Goal: Feedback & Contribution: Submit feedback/report problem

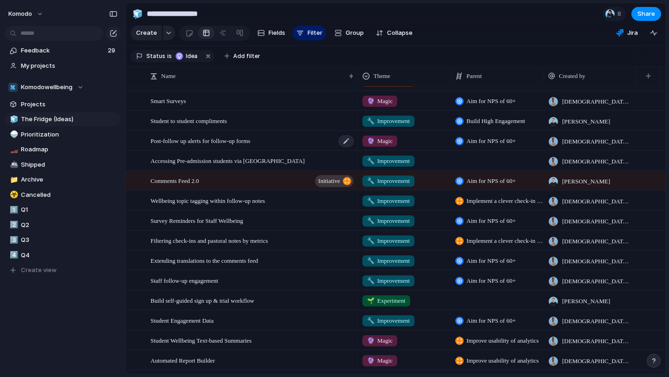
scroll to position [104, 0]
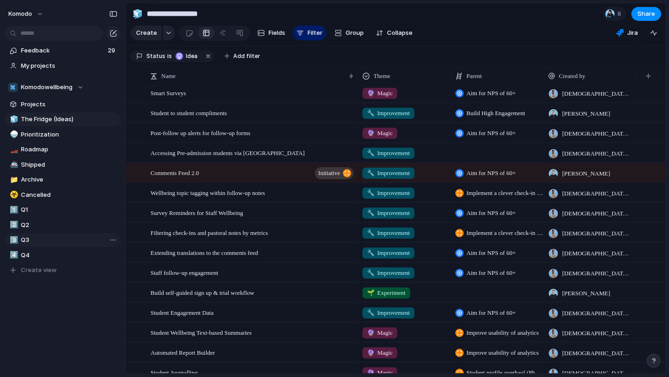
click at [43, 234] on link "3️⃣ Q3" at bounding box center [63, 240] width 116 height 14
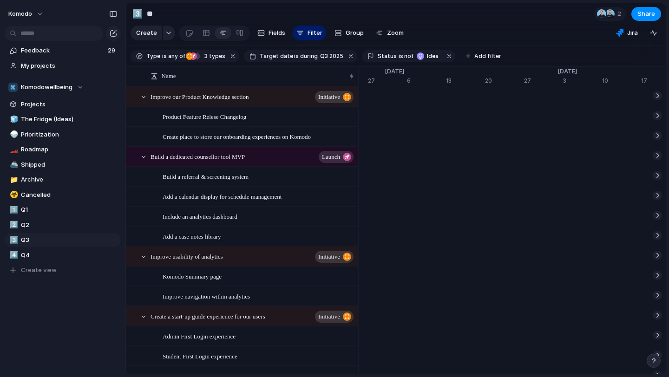
scroll to position [0, 1017]
click at [269, 33] on span "Fields" at bounding box center [276, 32] width 17 height 9
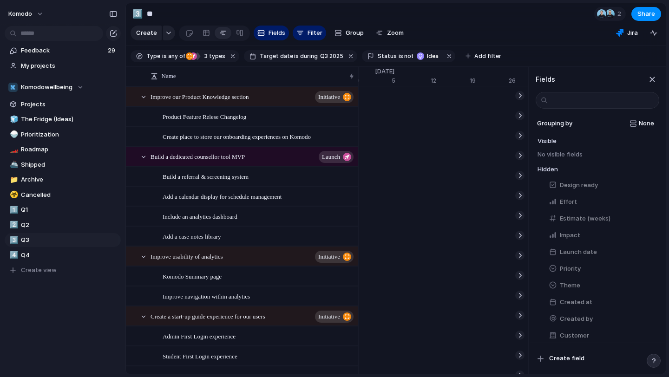
scroll to position [0, 0]
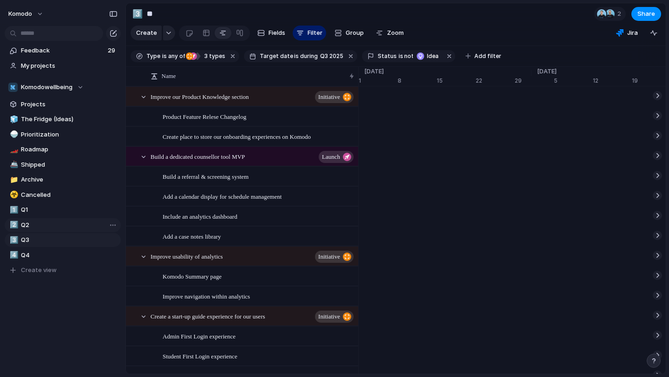
click at [27, 224] on span "Q2" at bounding box center [69, 225] width 97 height 9
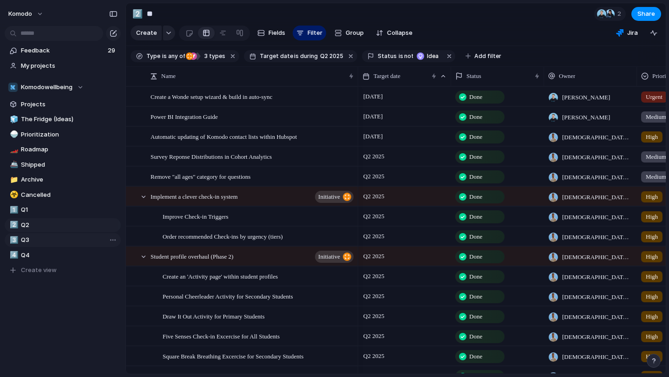
click at [27, 238] on span "Q3" at bounding box center [69, 239] width 97 height 9
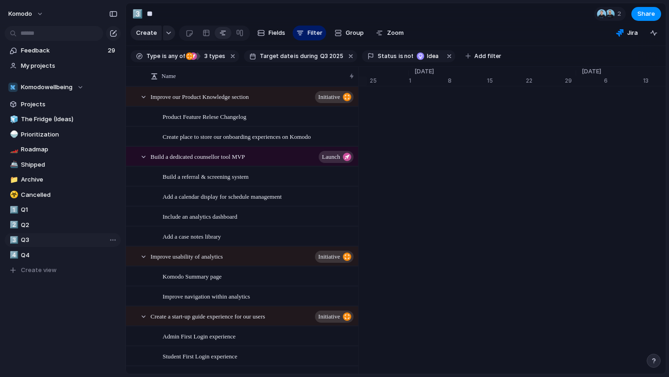
scroll to position [0, 6231]
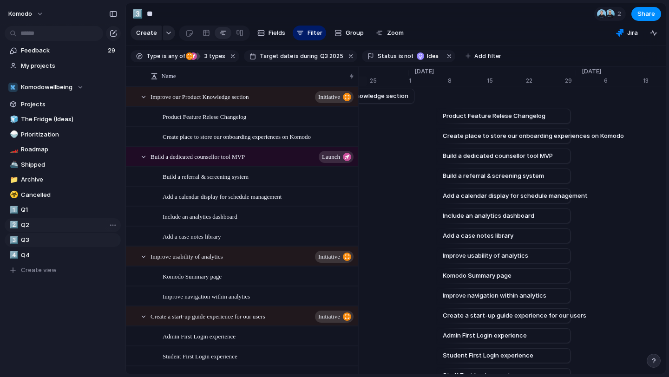
click at [37, 223] on span "Q2" at bounding box center [69, 225] width 97 height 9
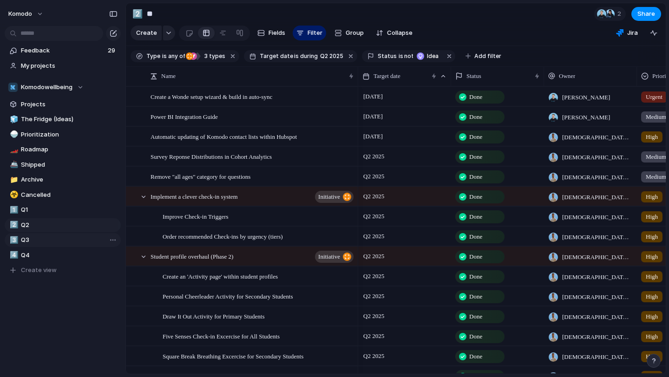
click at [34, 240] on span "Q3" at bounding box center [69, 239] width 97 height 9
type input "**"
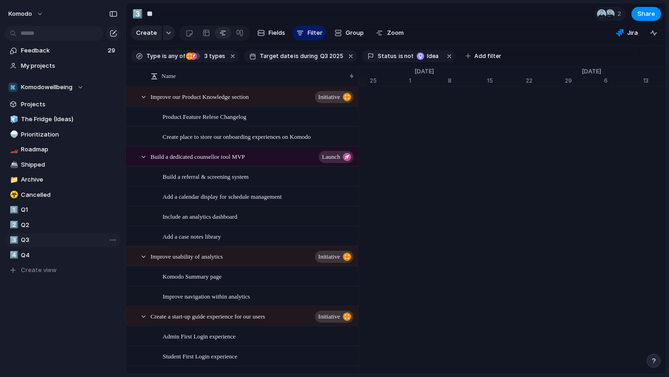
scroll to position [0, 6231]
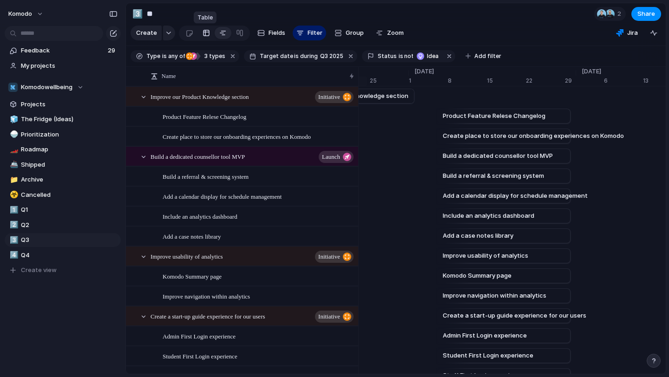
click at [205, 31] on div at bounding box center [205, 33] width 7 height 15
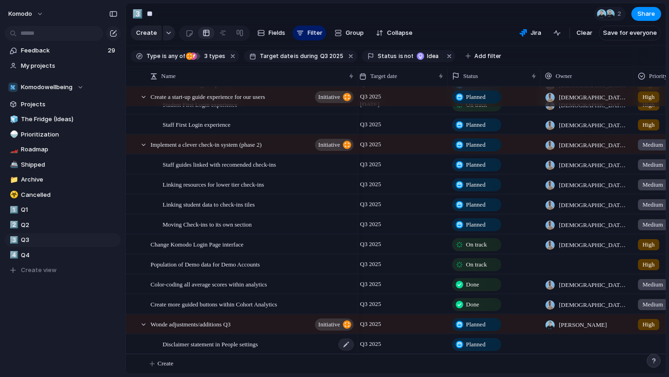
click at [308, 347] on div "Disclaimer statement in People settings" at bounding box center [259, 344] width 192 height 19
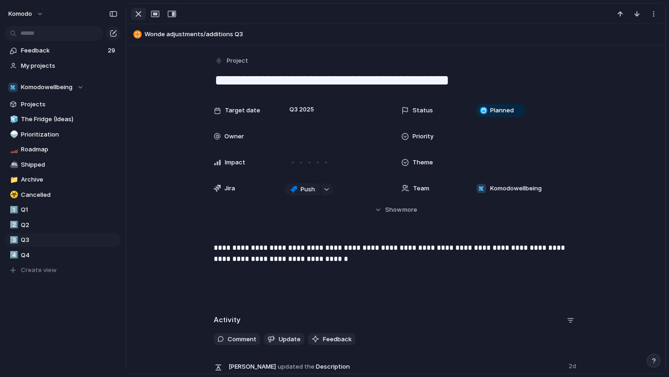
click at [137, 9] on div "button" at bounding box center [138, 13] width 11 height 11
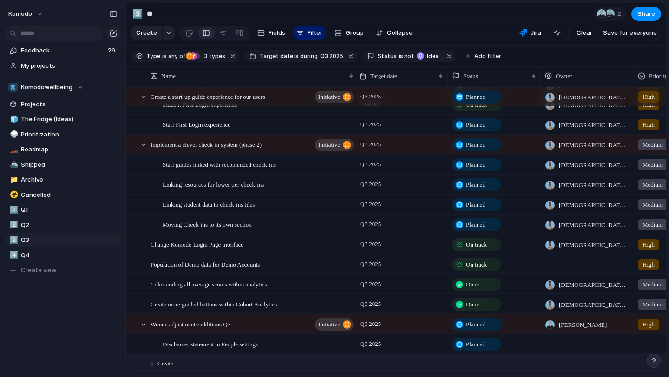
click at [159, 366] on span "Create" at bounding box center [165, 363] width 16 height 9
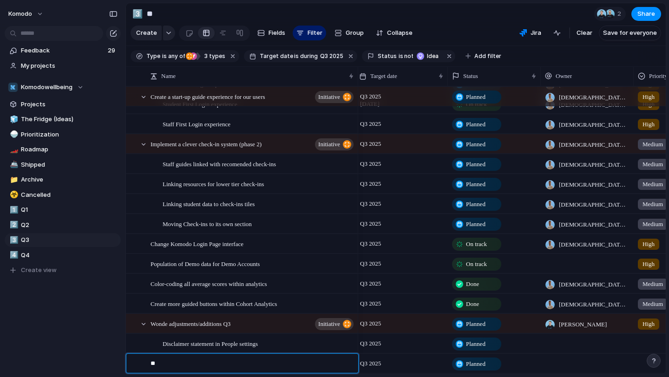
type textarea "*"
type textarea "**********"
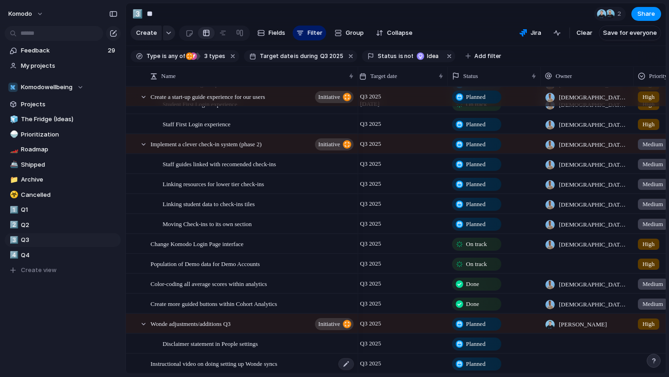
scroll to position [272, 0]
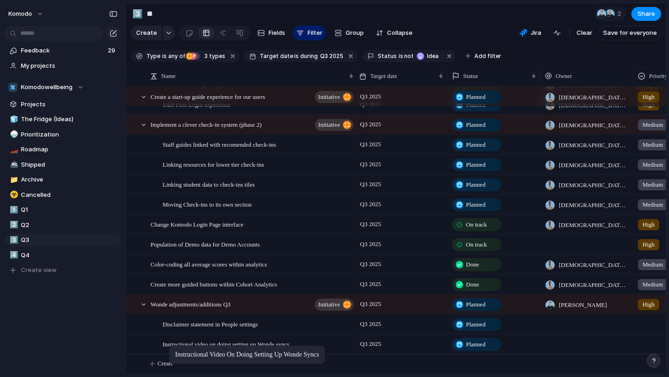
drag, startPoint x: 139, startPoint y: 346, endPoint x: 174, endPoint y: 347, distance: 34.4
click at [480, 345] on span "Planned" at bounding box center [476, 344] width 20 height 9
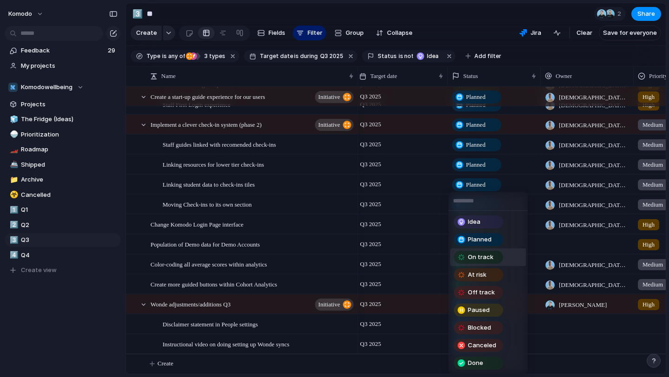
click at [488, 256] on span "On track" at bounding box center [481, 257] width 26 height 9
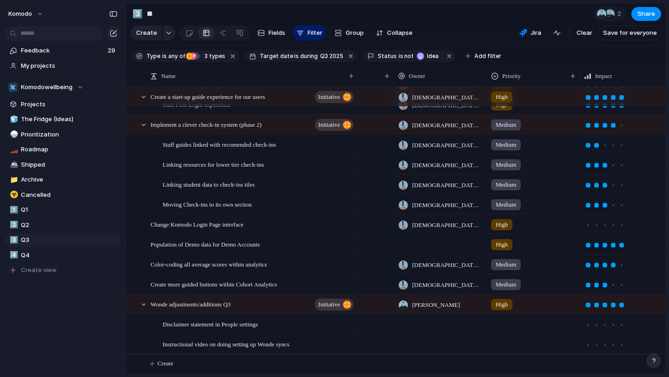
scroll to position [0, 217]
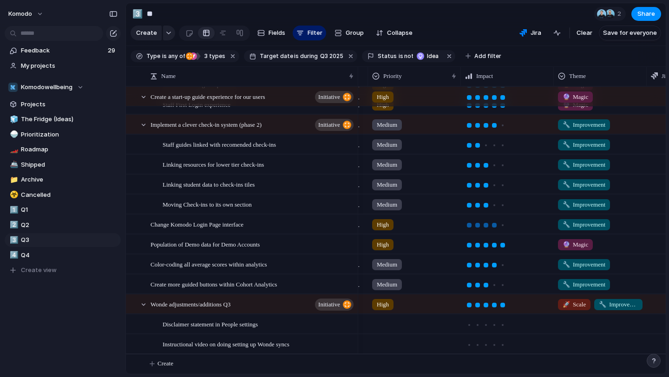
click at [493, 226] on div at bounding box center [494, 225] width 5 height 5
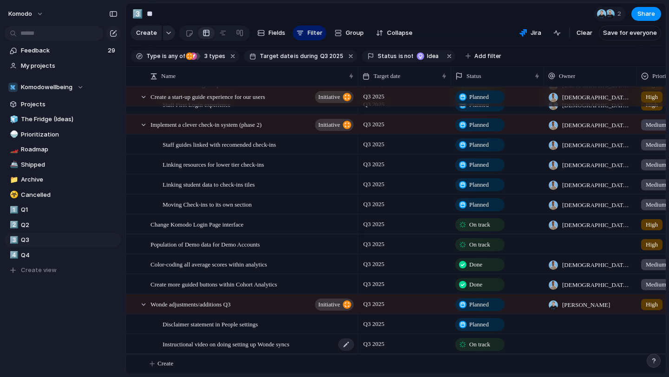
click at [326, 349] on div "Instructional video on doing setting up Wonde syncs" at bounding box center [259, 344] width 192 height 19
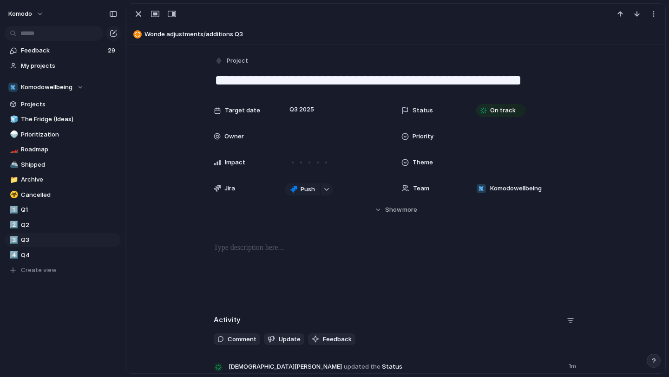
click at [258, 246] on p at bounding box center [396, 247] width 364 height 11
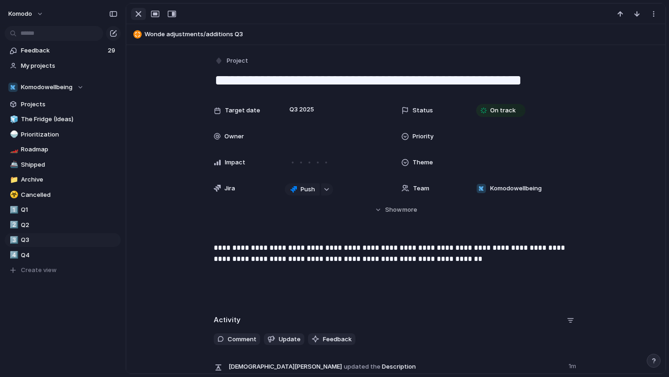
click at [142, 13] on div "button" at bounding box center [138, 13] width 11 height 11
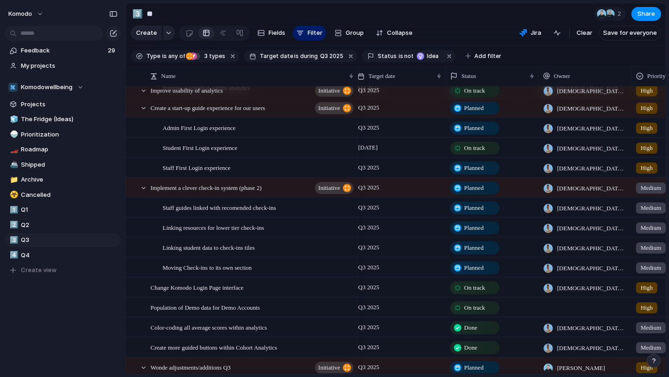
scroll to position [206, 0]
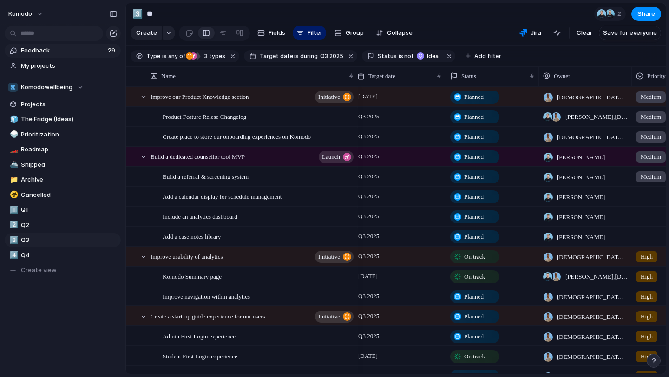
click at [62, 55] on link "Feedback 29" at bounding box center [63, 51] width 116 height 14
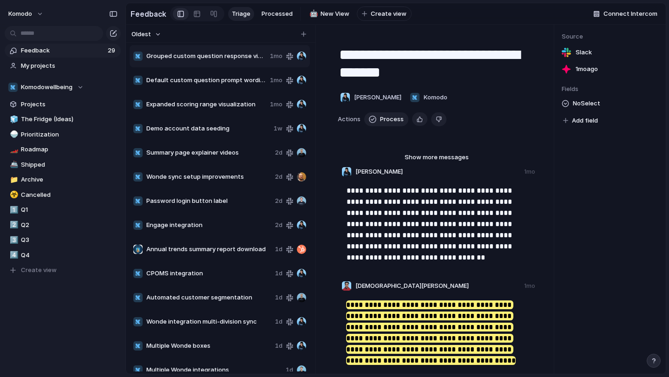
scroll to position [373, 0]
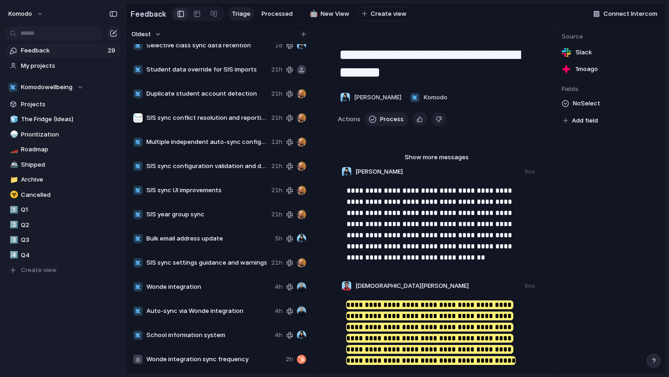
click at [219, 360] on span "Wonde integration sync frequency" at bounding box center [214, 359] width 136 height 9
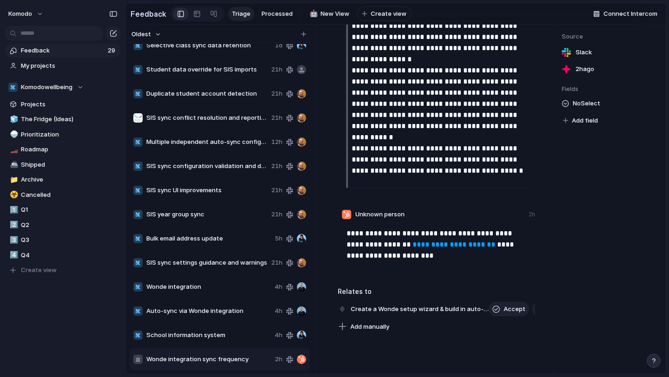
scroll to position [531, 0]
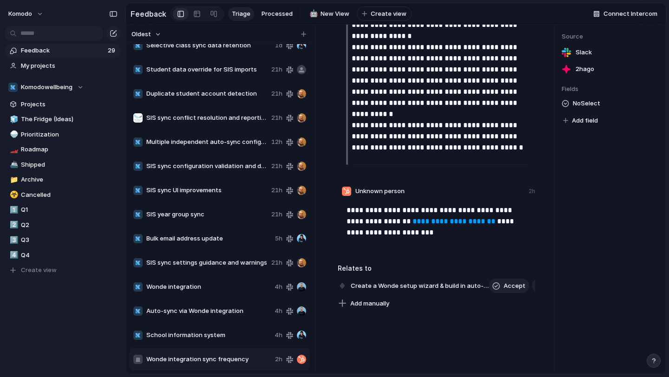
click at [219, 331] on span "School information system" at bounding box center [208, 335] width 124 height 9
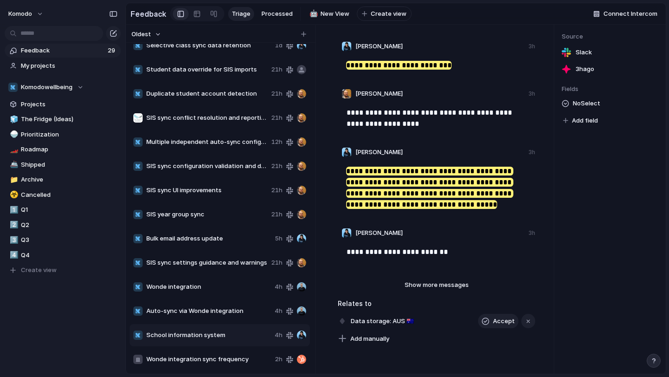
scroll to position [227, 0]
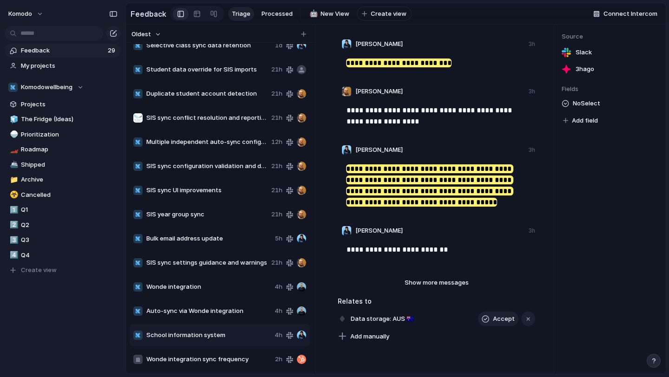
click at [440, 310] on div "Relates to Data storage: AUS 🇦🇺 Accept Add manually" at bounding box center [436, 319] width 197 height 47
click at [434, 281] on span "Show more messages" at bounding box center [437, 282] width 64 height 9
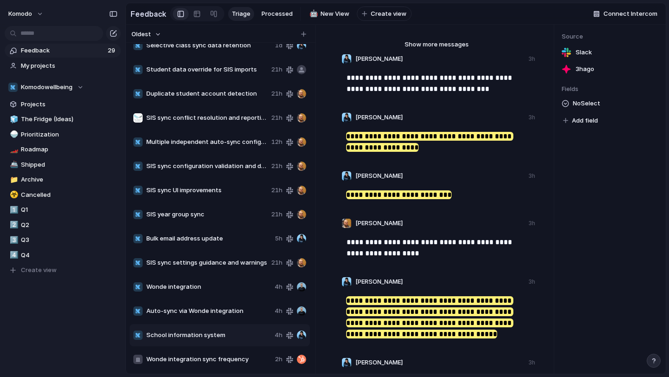
scroll to position [77, 0]
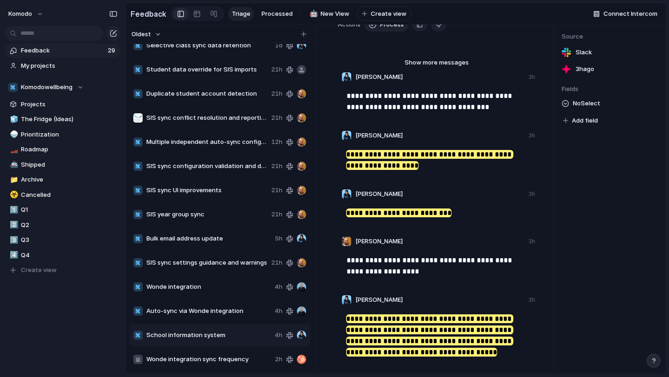
click at [232, 361] on span "Wonde integration sync frequency" at bounding box center [208, 359] width 125 height 9
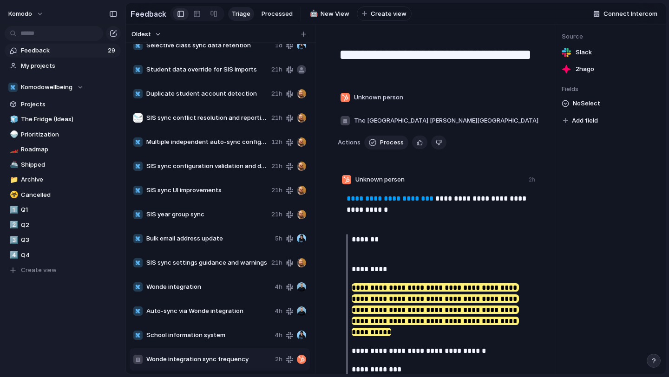
click at [234, 340] on div "School information system 4h" at bounding box center [220, 335] width 180 height 22
type textarea "**********"
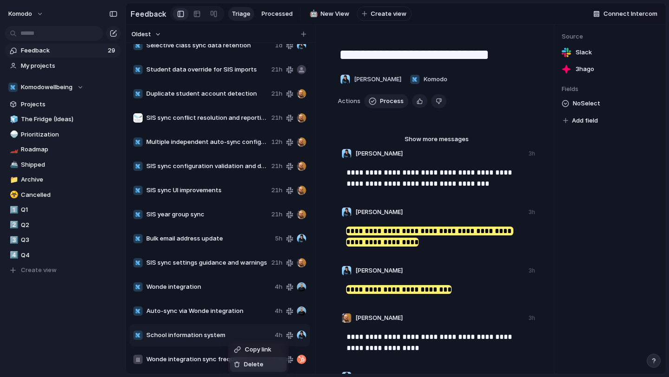
click at [255, 362] on span "Delete" at bounding box center [254, 364] width 20 height 9
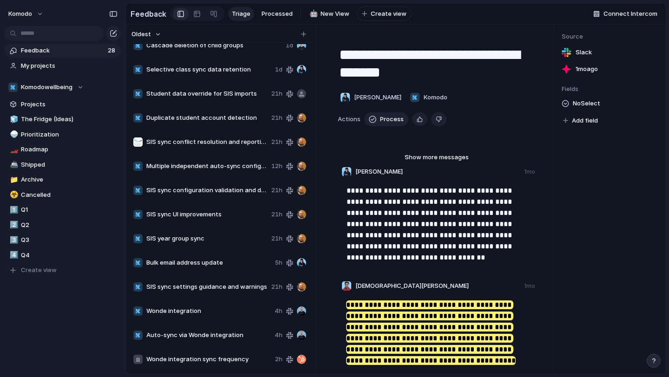
scroll to position [349, 0]
click at [224, 356] on span "Wonde integration sync frequency" at bounding box center [208, 359] width 125 height 9
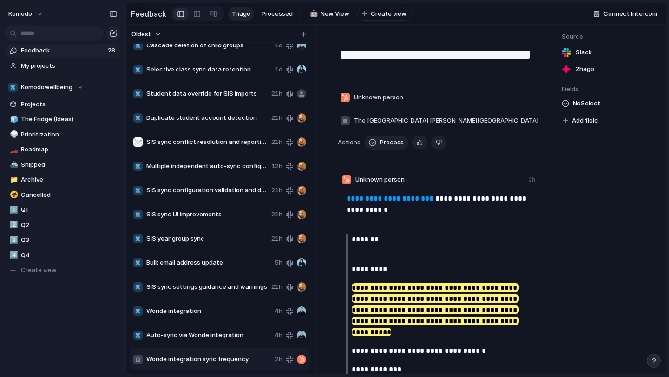
click at [228, 343] on div "Auto-sync via Wonde integration 4h" at bounding box center [220, 335] width 180 height 22
type textarea "**********"
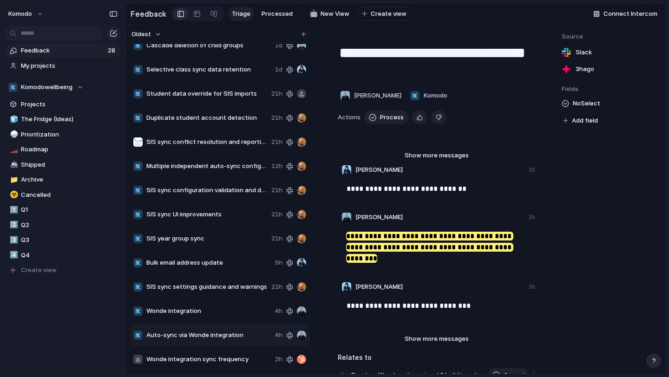
scroll to position [1, 0]
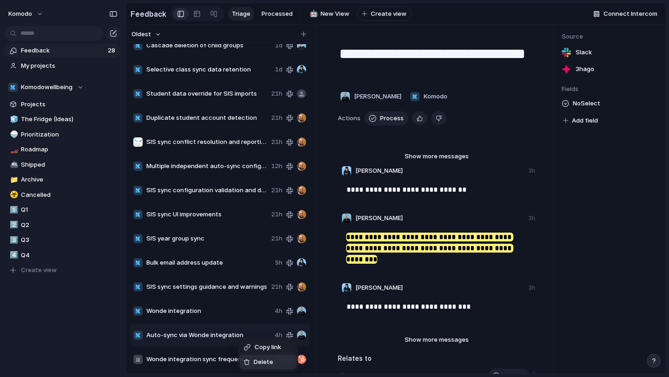
click at [260, 363] on span "Delete" at bounding box center [264, 362] width 20 height 9
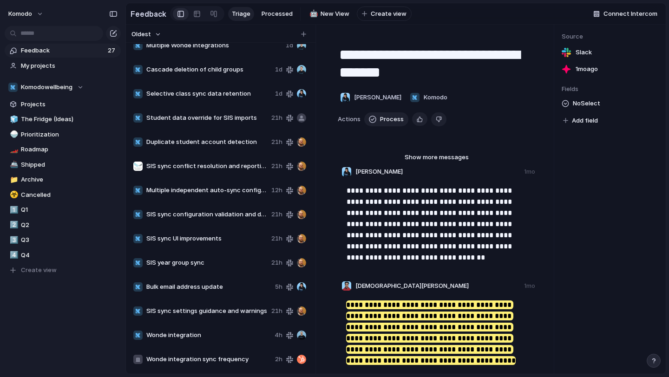
scroll to position [325, 0]
click at [238, 337] on span "Wonde integration" at bounding box center [208, 335] width 124 height 9
type textarea "**********"
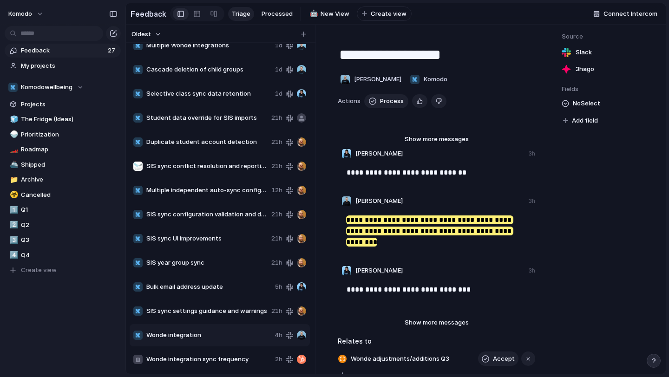
scroll to position [119, 0]
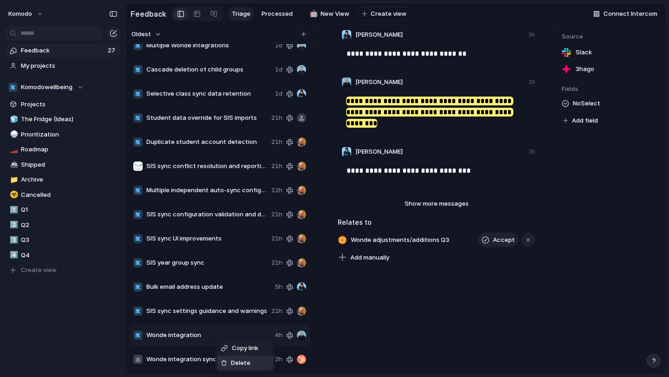
click at [249, 363] on li "Delete" at bounding box center [245, 363] width 57 height 15
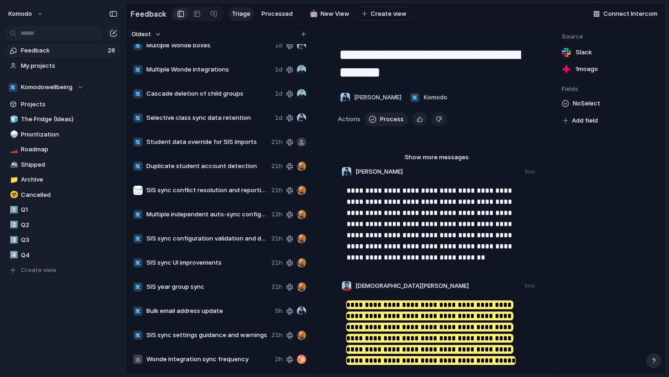
scroll to position [300, 0]
click at [246, 340] on div "SIS sync settings guidance and warnings 21h" at bounding box center [220, 335] width 180 height 22
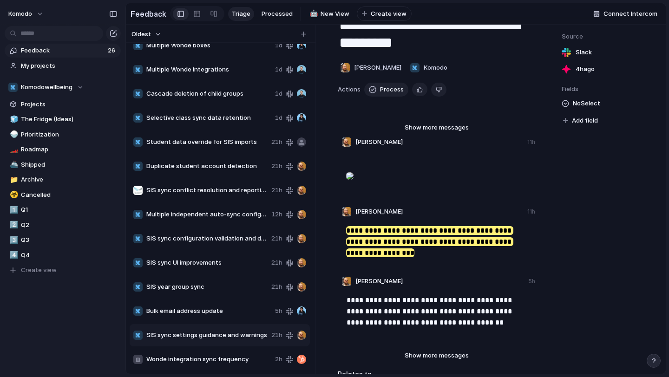
scroll to position [29, 0]
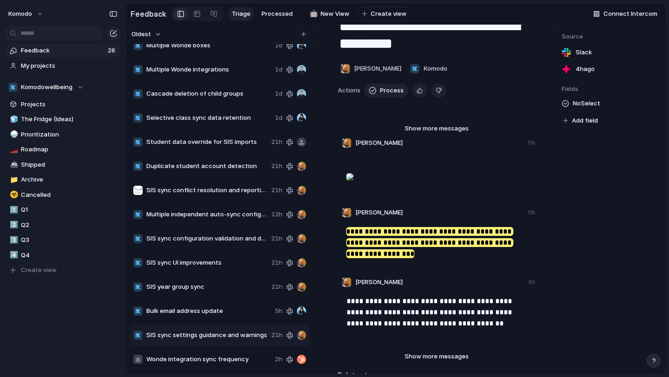
click at [353, 186] on div at bounding box center [349, 177] width 7 height 19
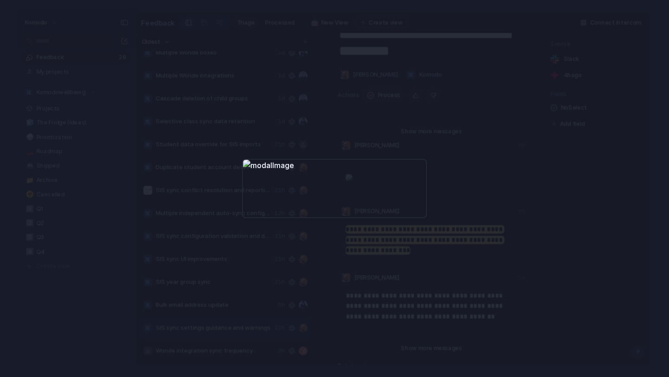
click at [442, 211] on div at bounding box center [334, 188] width 669 height 377
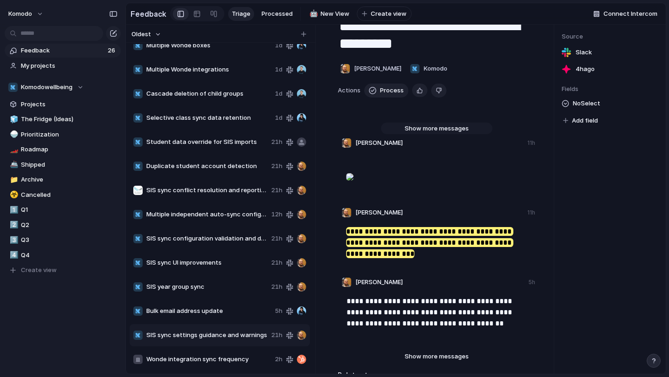
click at [434, 127] on span "Show more messages" at bounding box center [437, 128] width 64 height 9
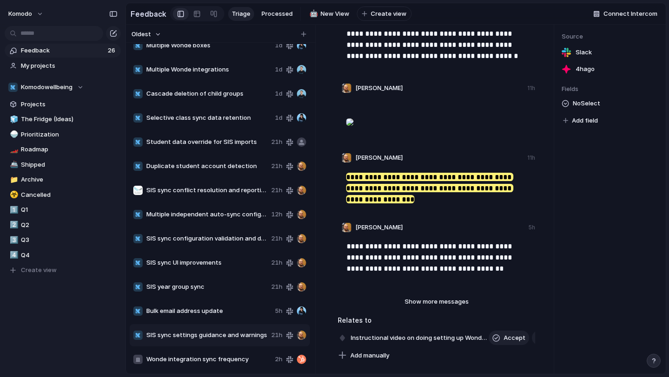
scroll to position [1333, 0]
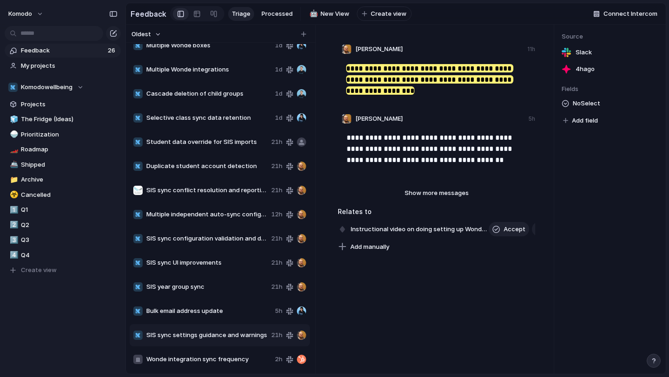
click at [228, 313] on span "Bulk email address update" at bounding box center [208, 311] width 125 height 9
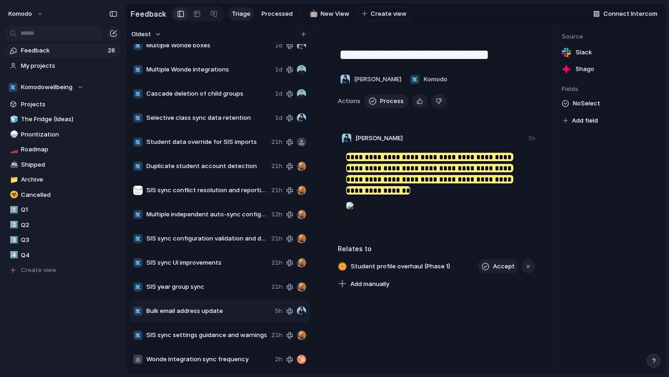
click at [353, 215] on div at bounding box center [349, 205] width 7 height 19
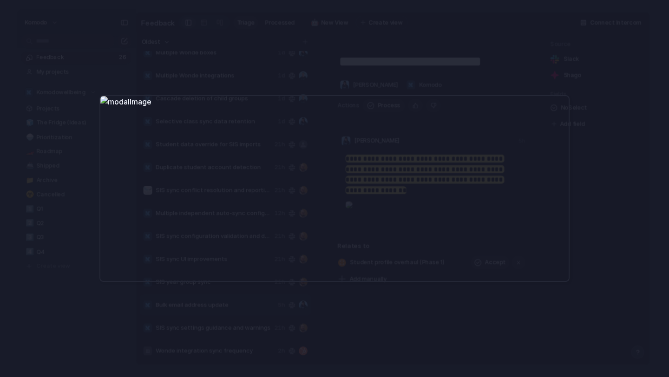
click at [435, 271] on div at bounding box center [334, 188] width 470 height 187
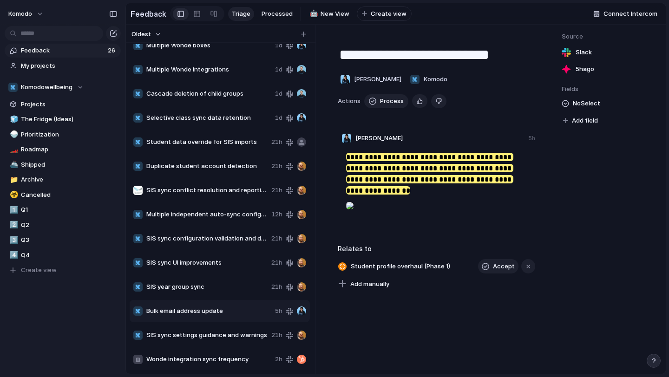
click at [233, 285] on span "SIS year group sync" at bounding box center [206, 286] width 121 height 9
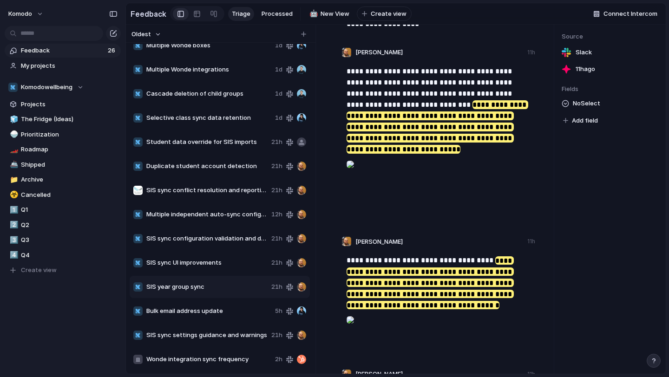
scroll to position [166, 0]
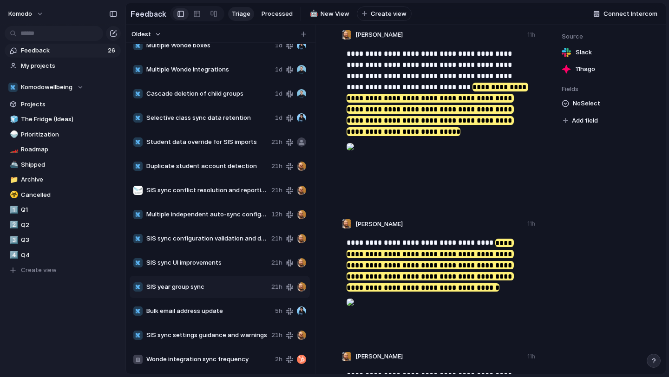
click at [213, 263] on span "SIS sync UI improvements" at bounding box center [206, 262] width 121 height 9
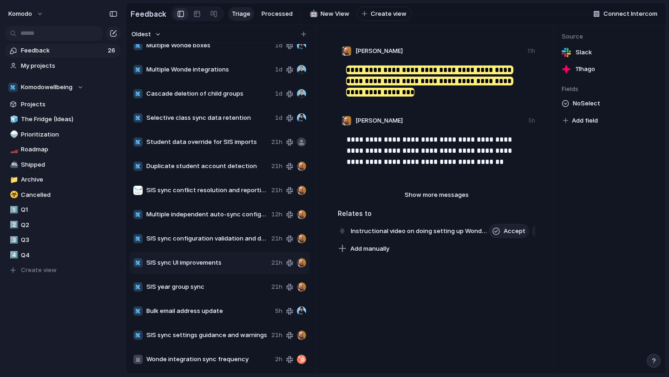
scroll to position [201, 0]
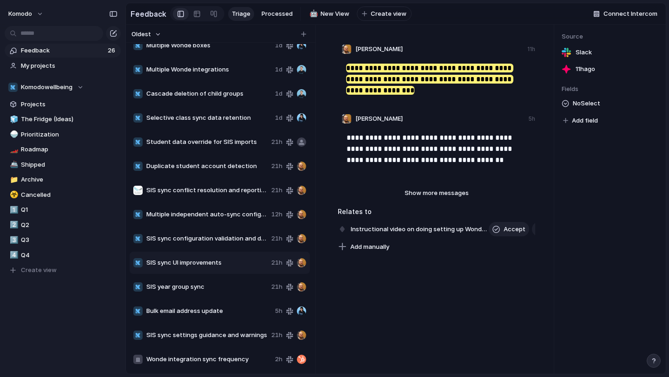
click at [193, 248] on div "SIS sync configuration validation and defaults 21h" at bounding box center [220, 239] width 180 height 22
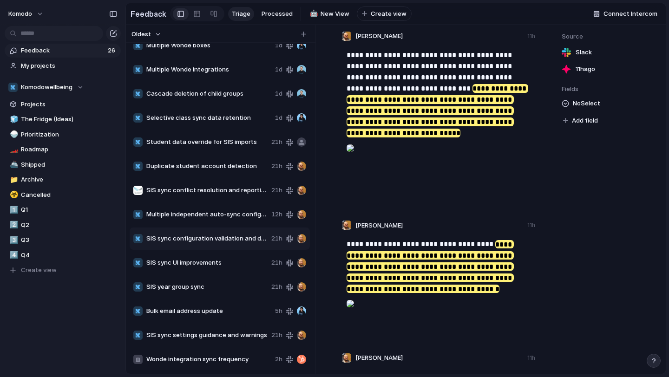
scroll to position [188, 0]
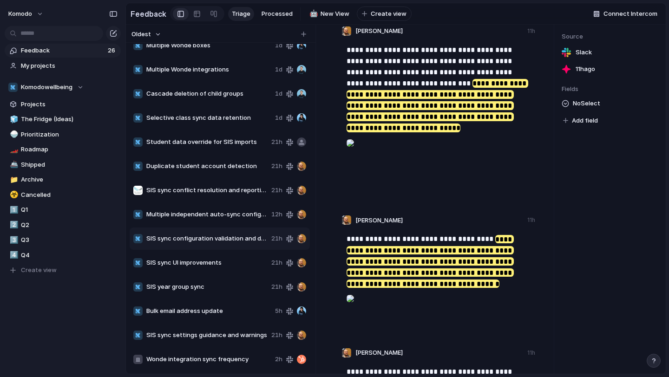
click at [211, 209] on div "Multiple independent auto-sync configurations 12h" at bounding box center [220, 214] width 180 height 22
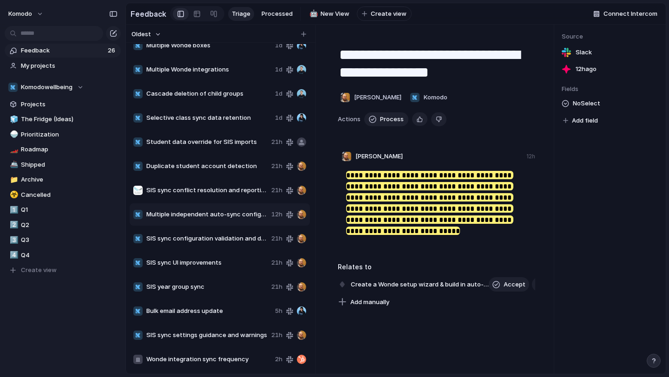
click at [227, 199] on div "SIS sync conflict resolution and reporting 21h" at bounding box center [220, 190] width 180 height 22
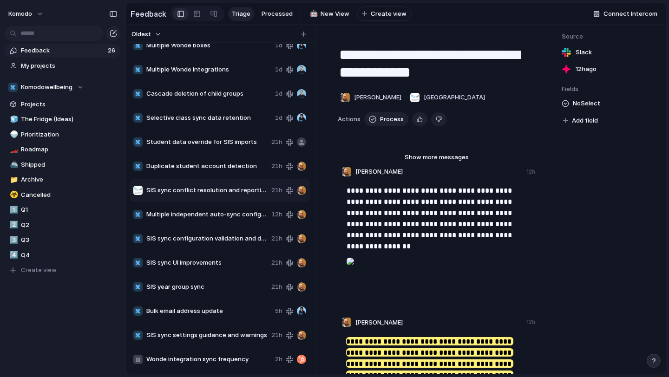
click at [228, 195] on span "SIS sync conflict resolution and reporting" at bounding box center [206, 190] width 121 height 9
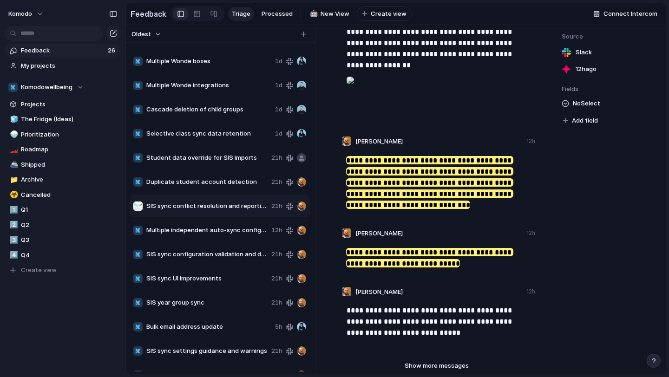
scroll to position [278, 0]
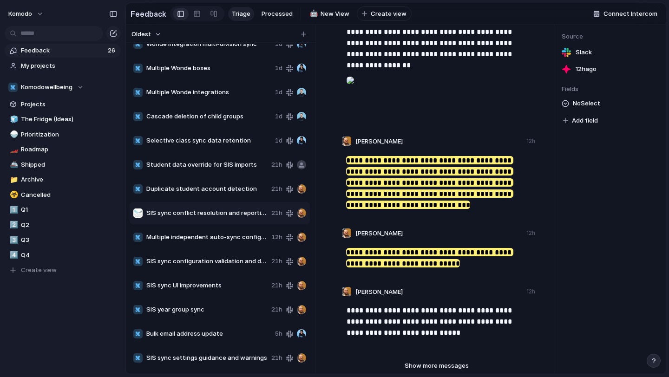
click at [244, 189] on span "Duplicate student account detection" at bounding box center [206, 188] width 121 height 9
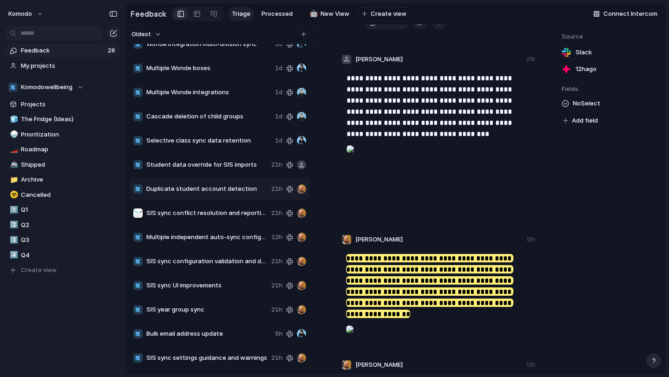
scroll to position [110, 0]
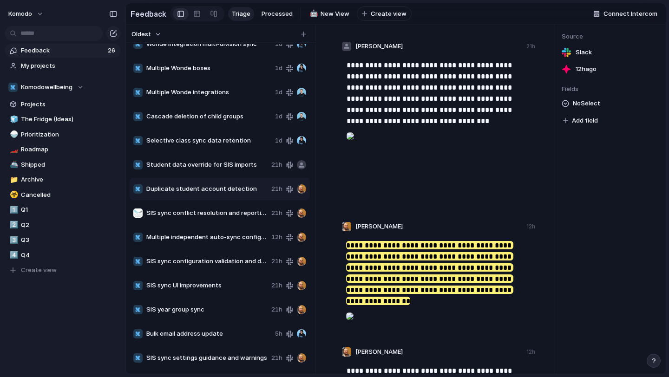
click at [218, 157] on div "Student data override for SIS imports 21h" at bounding box center [220, 165] width 180 height 22
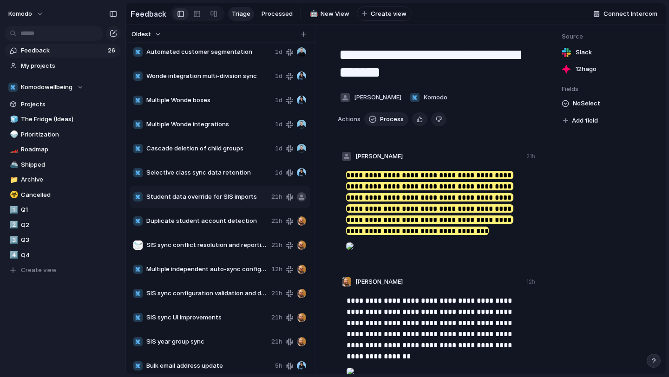
scroll to position [241, 0]
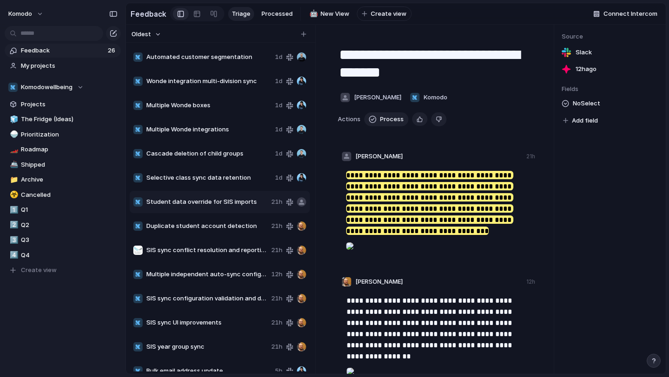
click at [210, 179] on span "Selective class sync data retention" at bounding box center [208, 177] width 125 height 9
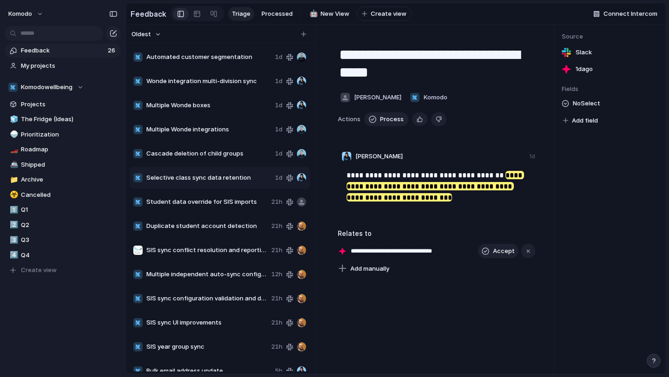
click at [208, 158] on div "Cascade deletion of child groups 1d" at bounding box center [220, 154] width 180 height 22
type textarea "**********"
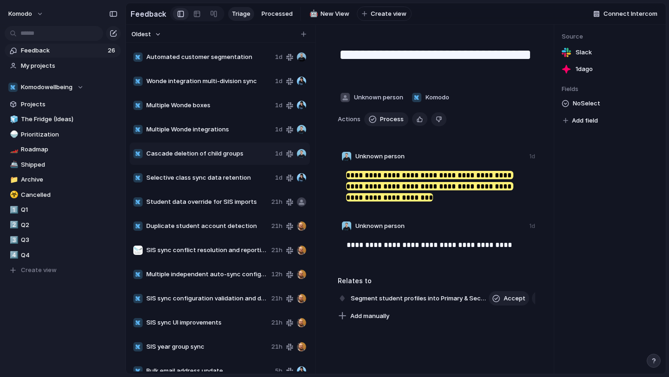
scroll to position [240, 0]
click at [225, 182] on span "Delete" at bounding box center [235, 185] width 20 height 9
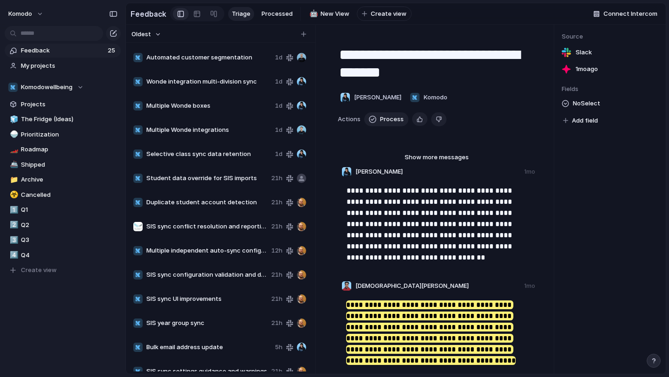
click at [211, 176] on span "Student data override for SIS imports" at bounding box center [206, 178] width 121 height 9
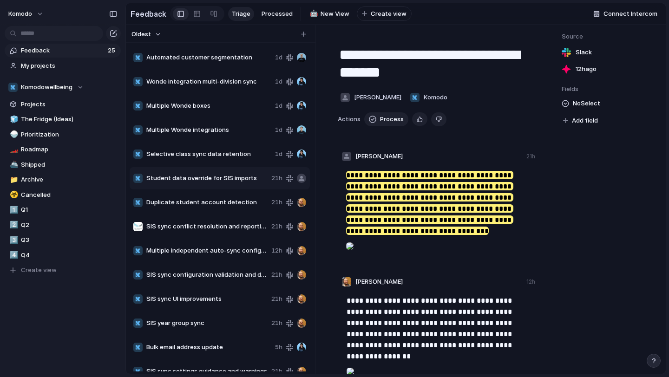
click at [215, 153] on span "Selective class sync data retention" at bounding box center [208, 154] width 125 height 9
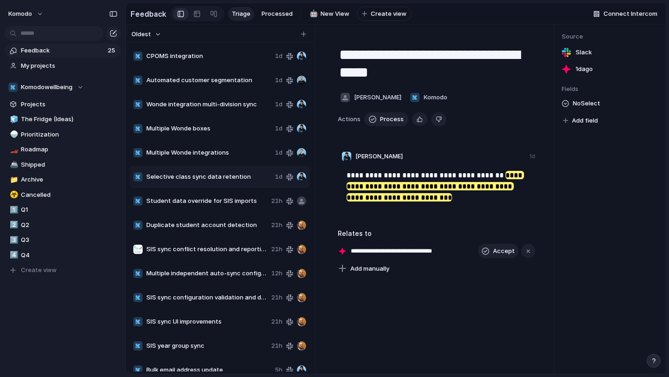
scroll to position [215, 0]
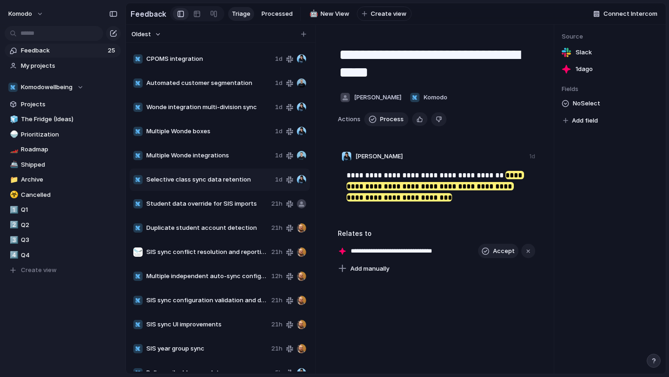
click at [208, 153] on span "Multiple Wonde integrations" at bounding box center [208, 155] width 125 height 9
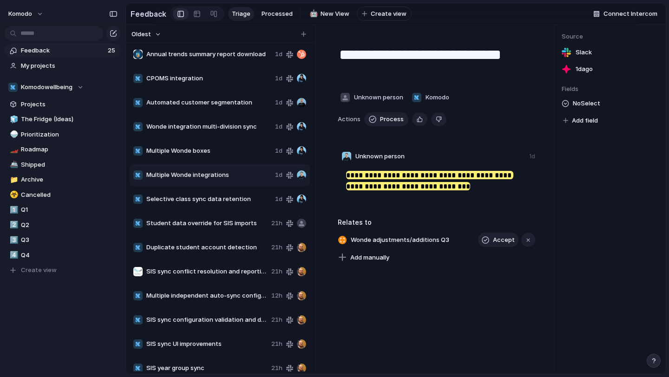
scroll to position [189, 0]
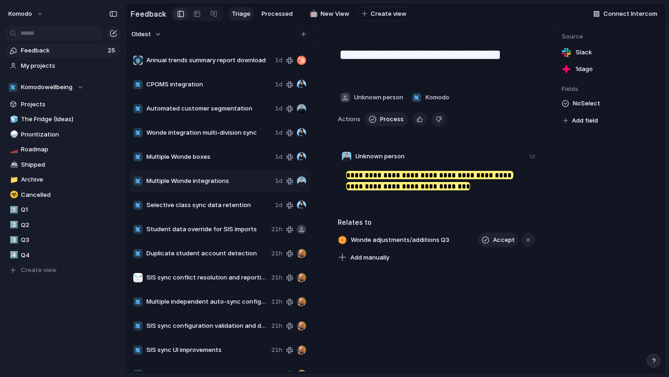
click at [214, 156] on span "Multiple Wonde boxes" at bounding box center [208, 156] width 125 height 9
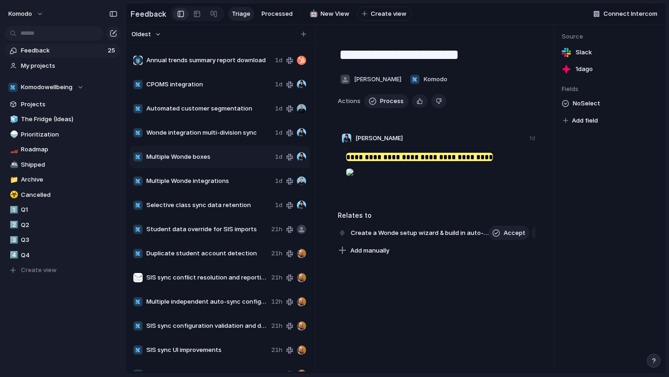
click at [212, 181] on span "Multiple Wonde integrations" at bounding box center [208, 180] width 125 height 9
type textarea "**********"
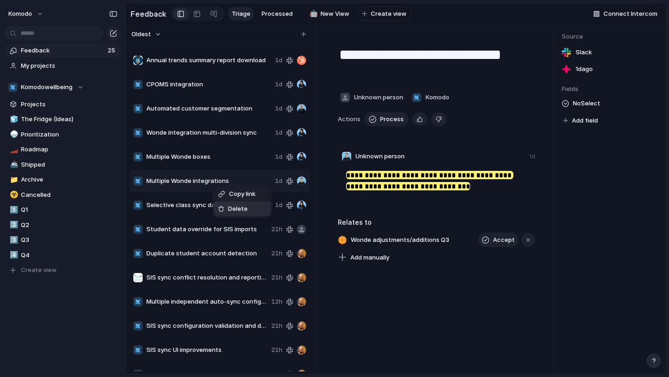
click at [228, 206] on span "Delete" at bounding box center [238, 208] width 20 height 9
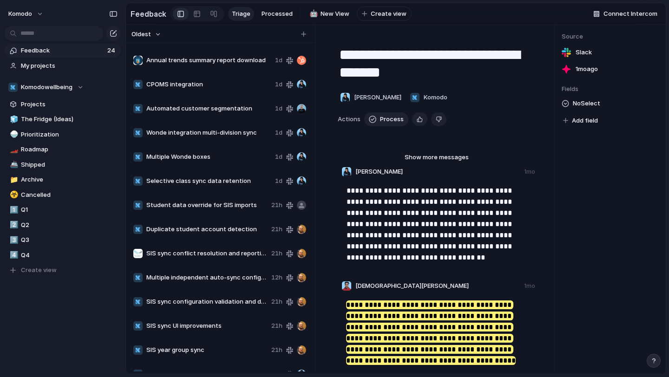
click at [222, 161] on span "Multiple Wonde boxes" at bounding box center [208, 156] width 125 height 9
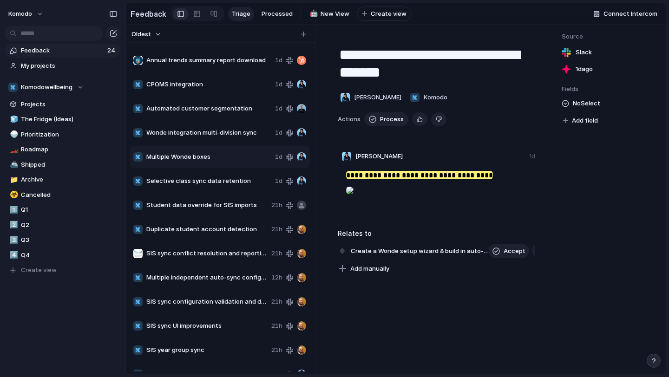
type textarea "**********"
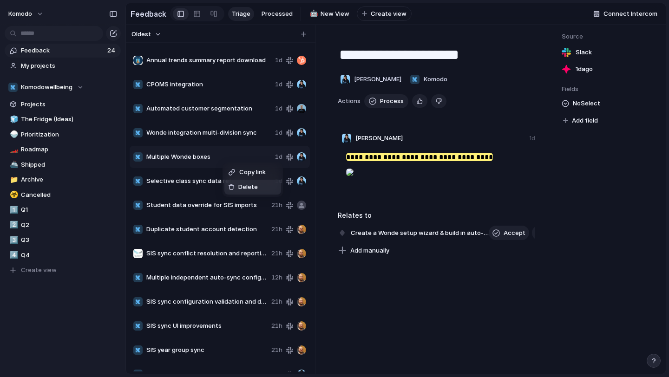
click at [238, 186] on span "Delete" at bounding box center [248, 187] width 20 height 9
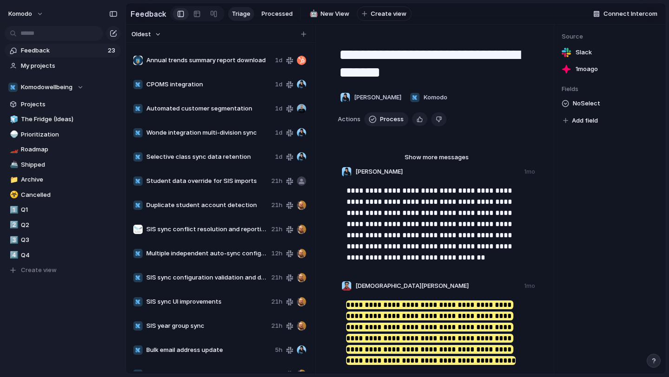
click at [232, 138] on div "Wonde integration multi-division sync 1d" at bounding box center [220, 133] width 180 height 22
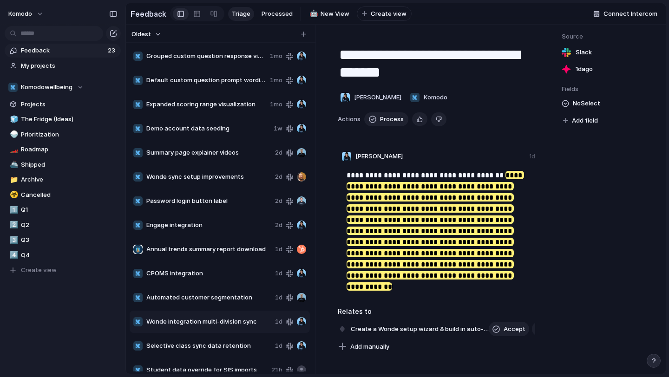
click at [227, 153] on span "Summary page explainer videos" at bounding box center [208, 152] width 125 height 9
type textarea "**********"
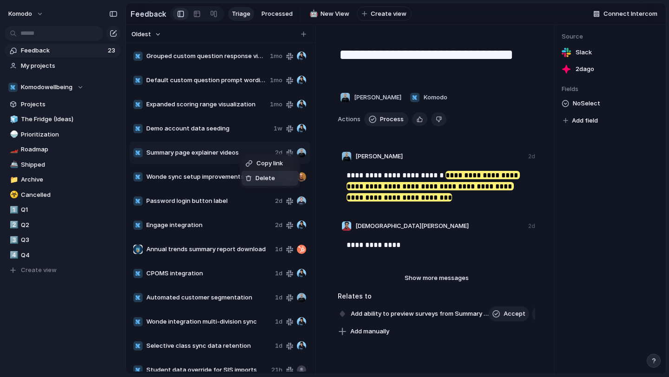
click at [258, 180] on span "Delete" at bounding box center [265, 178] width 20 height 9
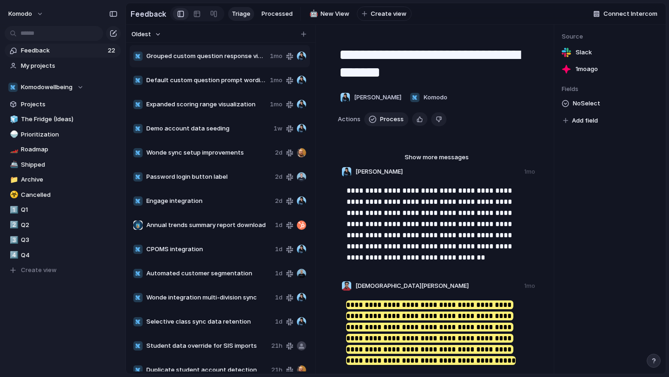
click at [230, 135] on div "Demo account data seeding 1w" at bounding box center [220, 129] width 180 height 22
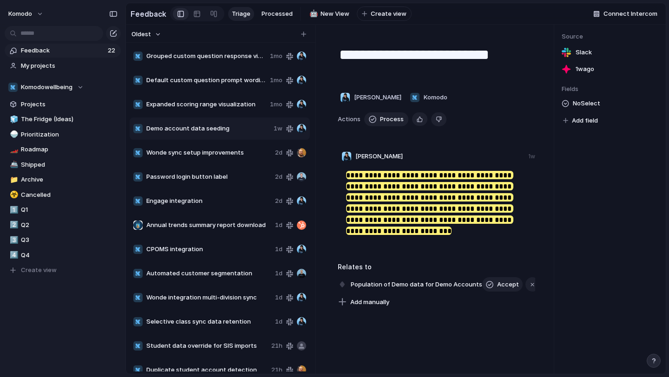
click at [229, 153] on span "Wonde sync setup improvements" at bounding box center [208, 152] width 125 height 9
type textarea "**********"
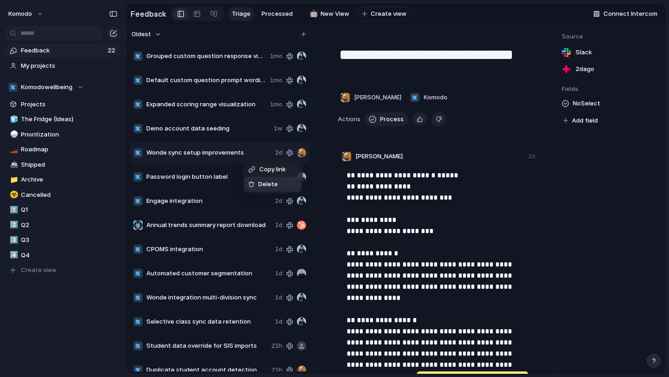
click at [263, 188] on span "Delete" at bounding box center [268, 184] width 20 height 9
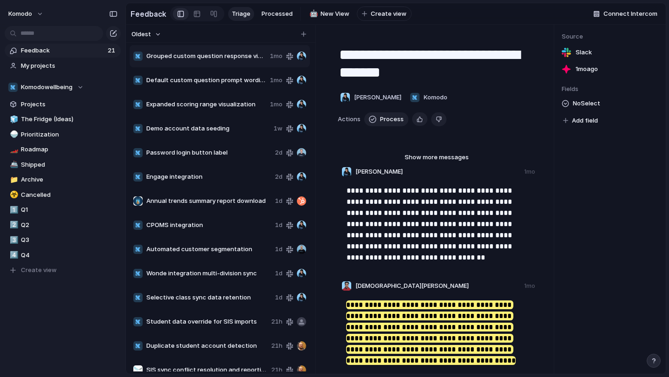
click at [241, 154] on span "Password login button label" at bounding box center [208, 152] width 125 height 9
type textarea "**********"
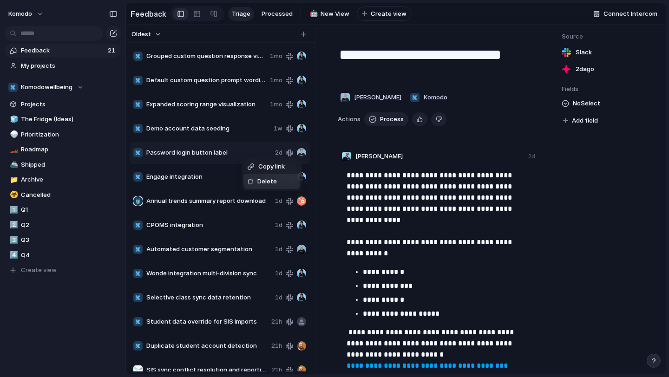
click at [259, 187] on li "Delete" at bounding box center [271, 181] width 57 height 15
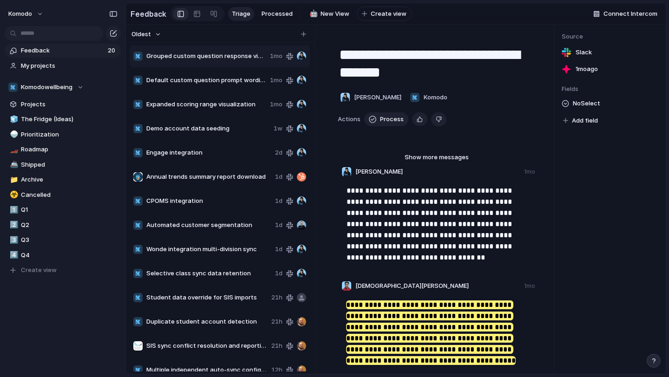
click at [222, 157] on span "Engage integration" at bounding box center [208, 152] width 125 height 9
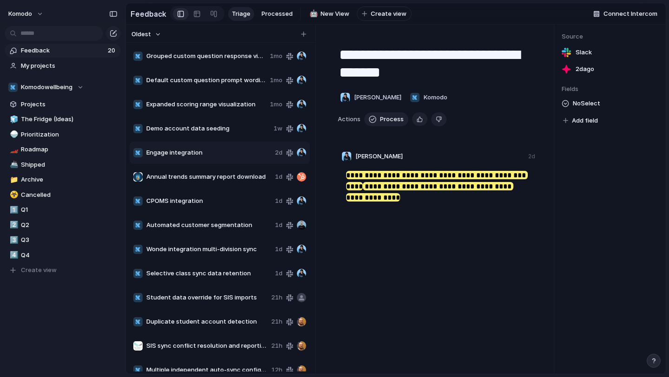
type textarea "**********"
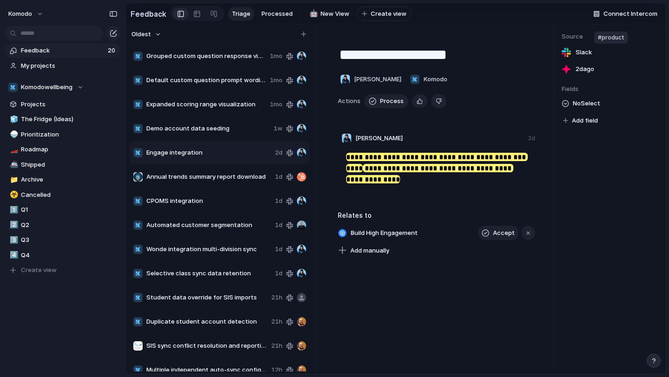
click at [577, 52] on span "Slack" at bounding box center [583, 52] width 16 height 9
click at [254, 174] on span "Delete" at bounding box center [262, 177] width 20 height 9
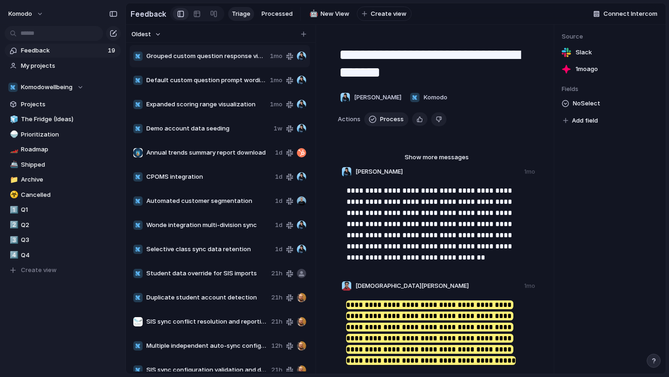
click at [229, 157] on span "Annual trends summary report download" at bounding box center [208, 152] width 125 height 9
type textarea "**********"
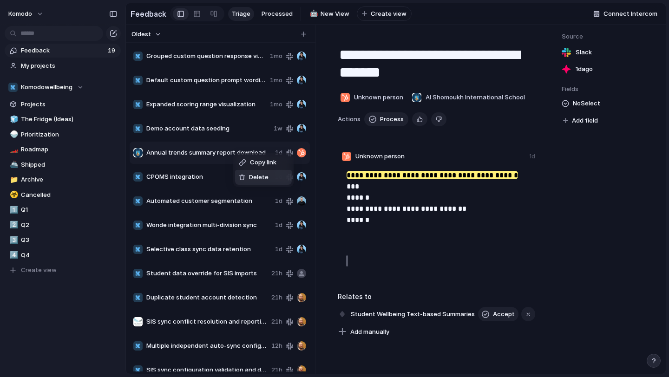
click at [248, 179] on div "Delete" at bounding box center [254, 177] width 30 height 9
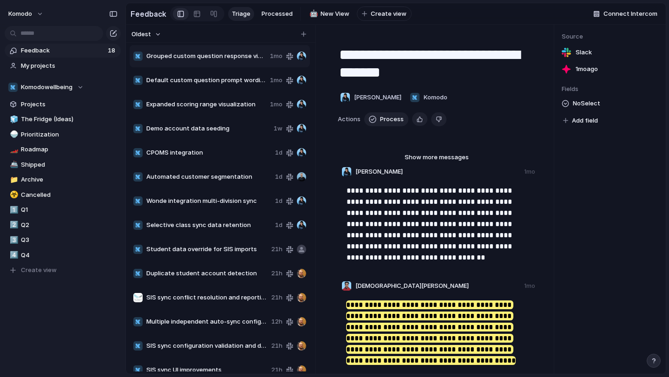
click at [218, 151] on span "CPOMS integration" at bounding box center [208, 152] width 125 height 9
type textarea "**********"
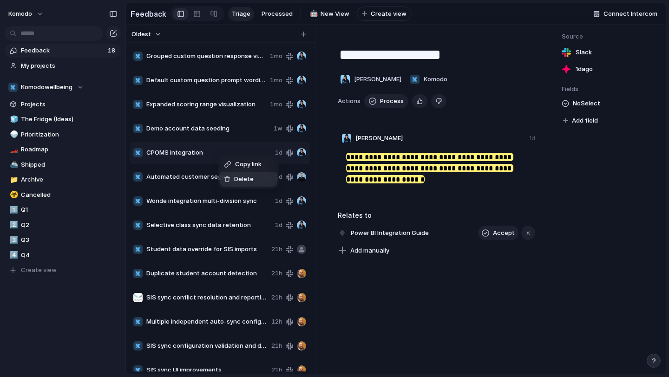
click at [237, 185] on li "Delete" at bounding box center [248, 179] width 57 height 15
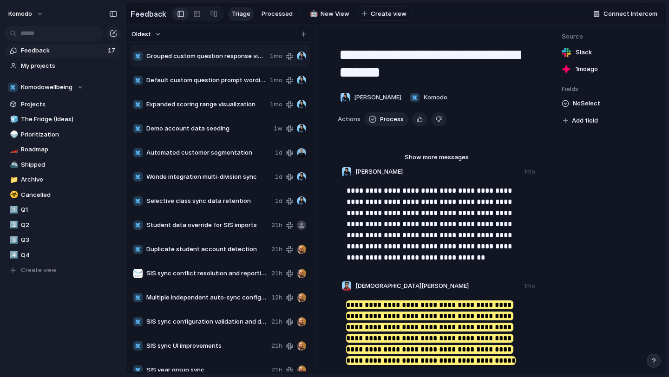
click at [236, 156] on span "Automated customer segmentation" at bounding box center [208, 152] width 125 height 9
type textarea "**********"
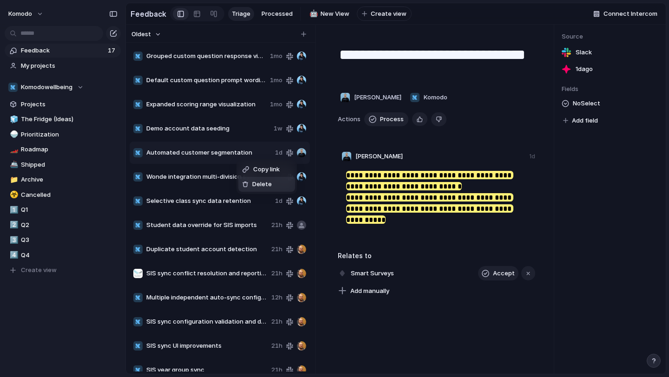
click at [248, 182] on div "Delete" at bounding box center [257, 184] width 30 height 9
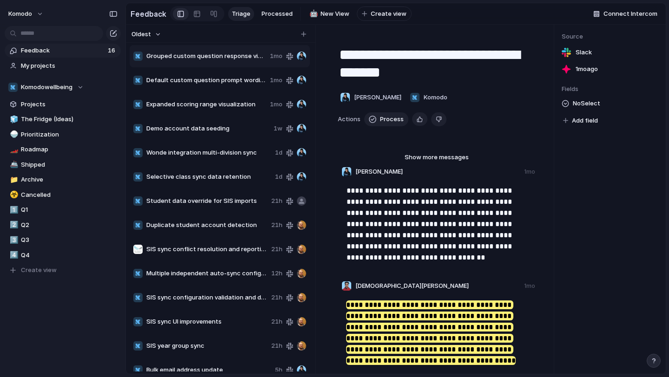
click at [242, 157] on span "Wonde integration multi-division sync" at bounding box center [208, 152] width 125 height 9
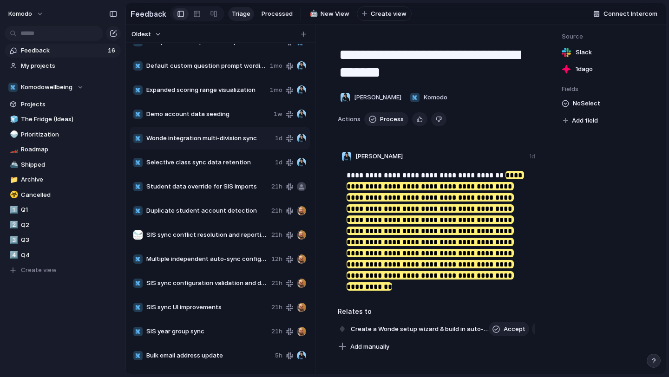
scroll to position [12, 0]
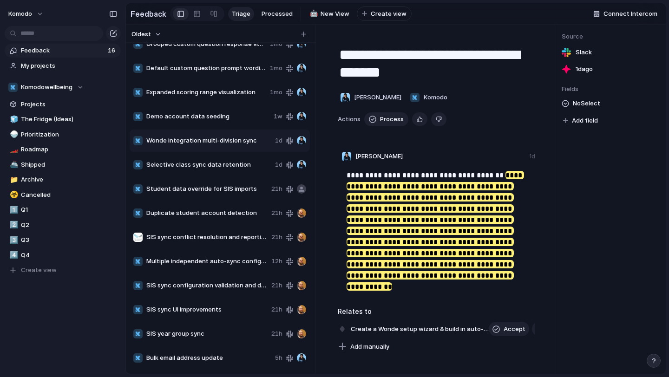
click at [236, 164] on span "Selective class sync data retention" at bounding box center [208, 164] width 125 height 9
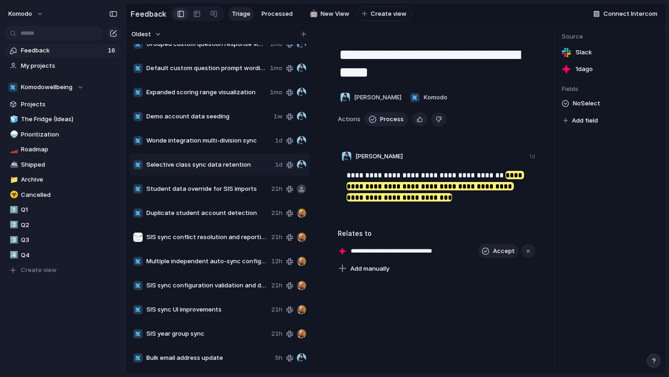
click at [235, 184] on div "Student data override for SIS imports 21h" at bounding box center [220, 189] width 180 height 22
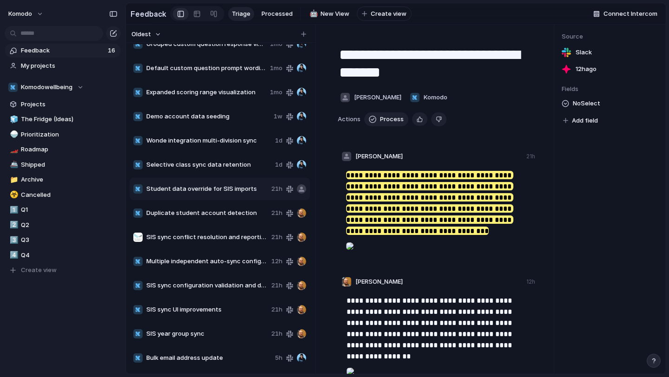
click at [232, 209] on span "Duplicate student account detection" at bounding box center [206, 213] width 121 height 9
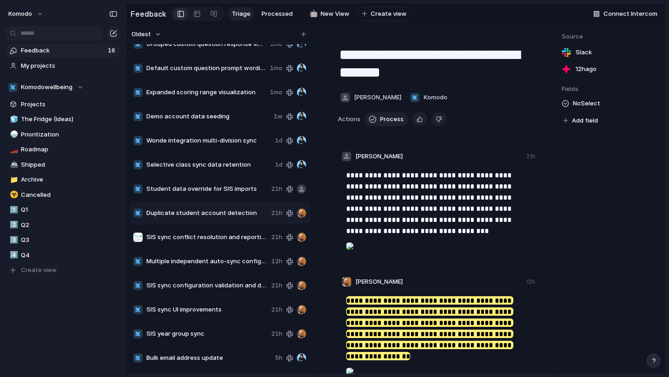
type textarea "**********"
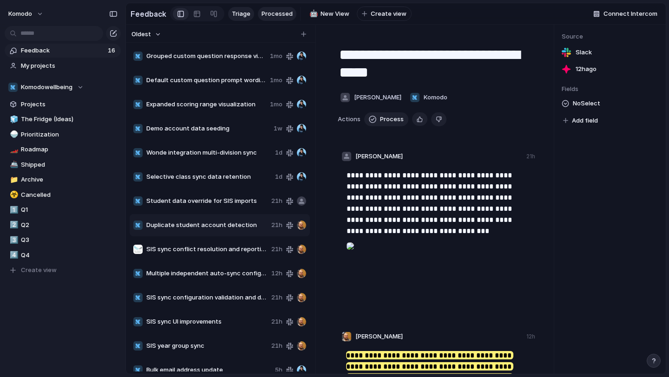
click at [282, 14] on span "Processed" at bounding box center [276, 13] width 31 height 9
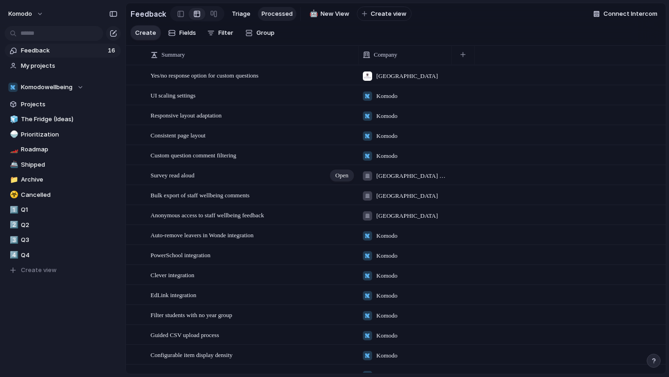
scroll to position [32, 0]
